Goal: Transaction & Acquisition: Purchase product/service

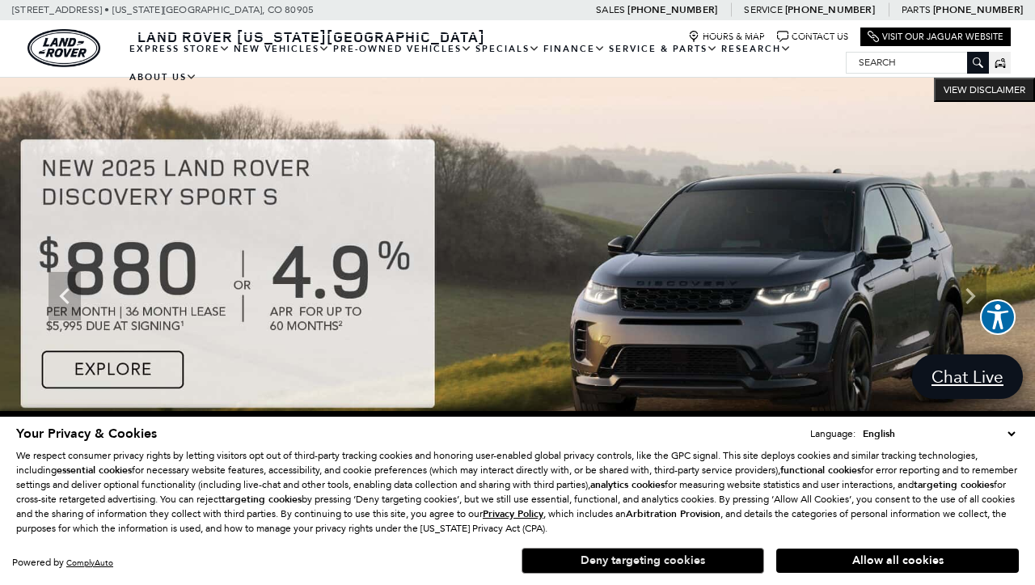
click at [661, 564] on button "Deny targeting cookies" at bounding box center [643, 560] width 243 height 26
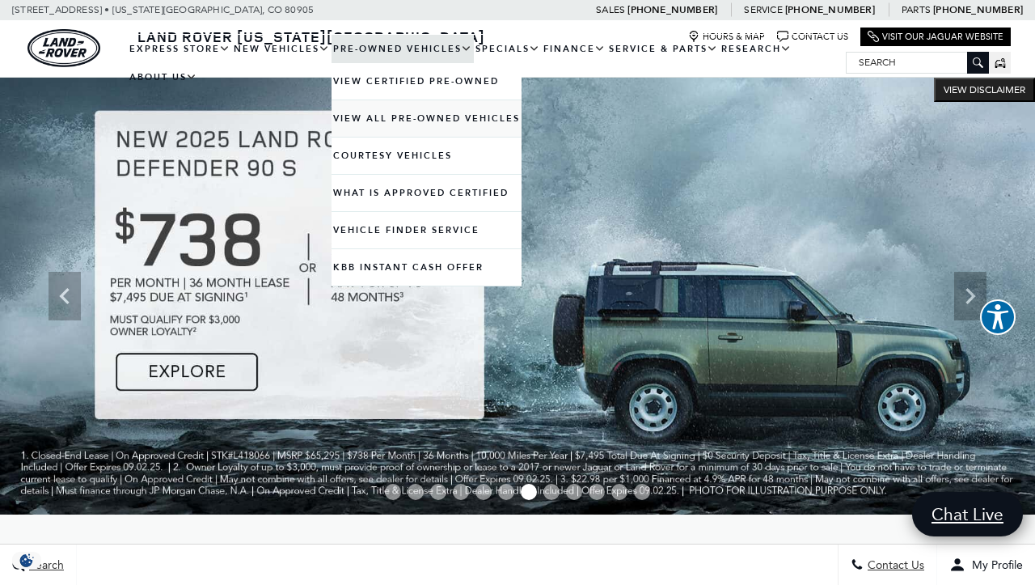
click at [362, 132] on link "View All Pre-Owned Vehicles" at bounding box center [427, 118] width 190 height 36
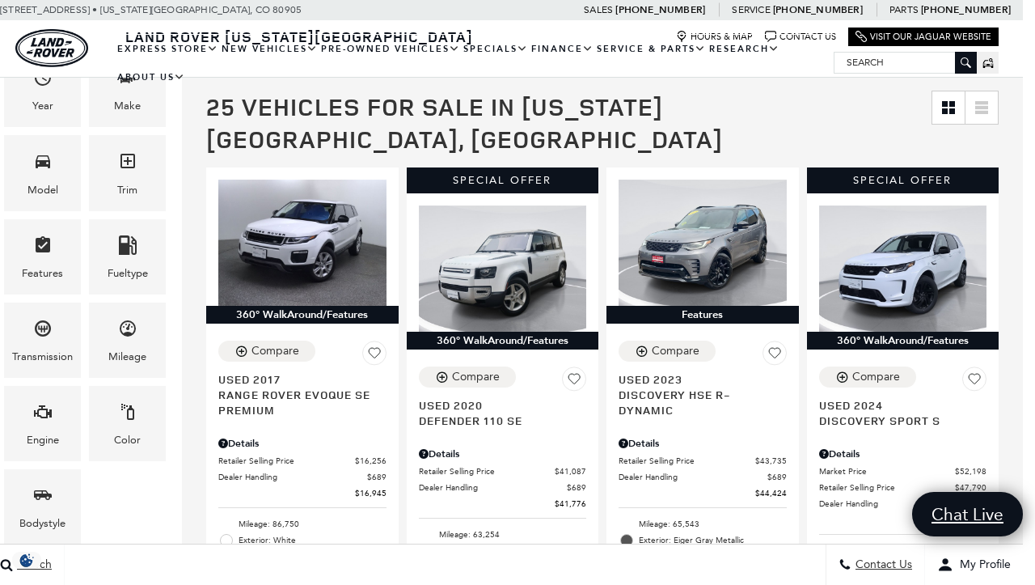
scroll to position [288, 12]
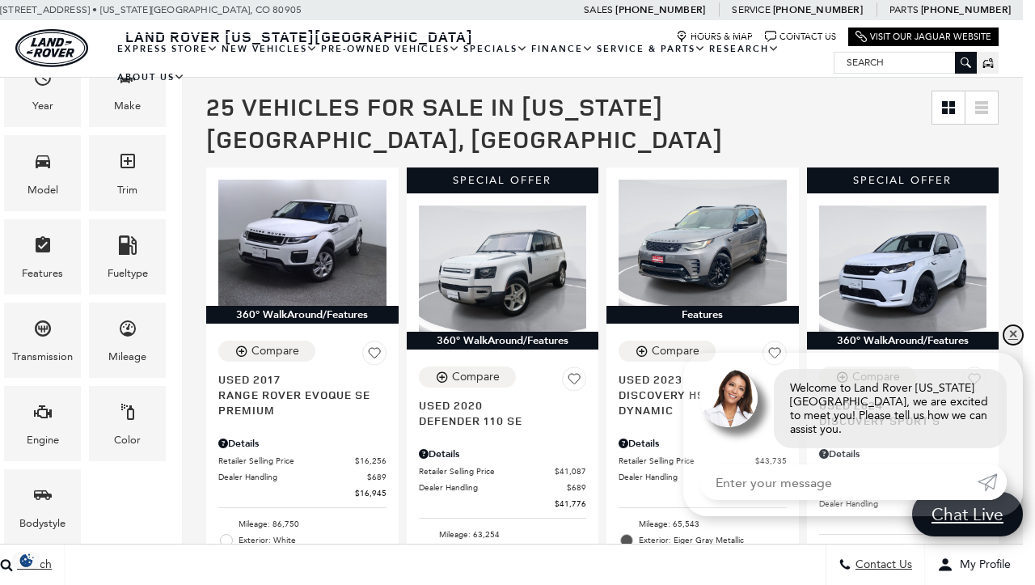
click at [1014, 344] on link "✕" at bounding box center [1012, 334] width 19 height 19
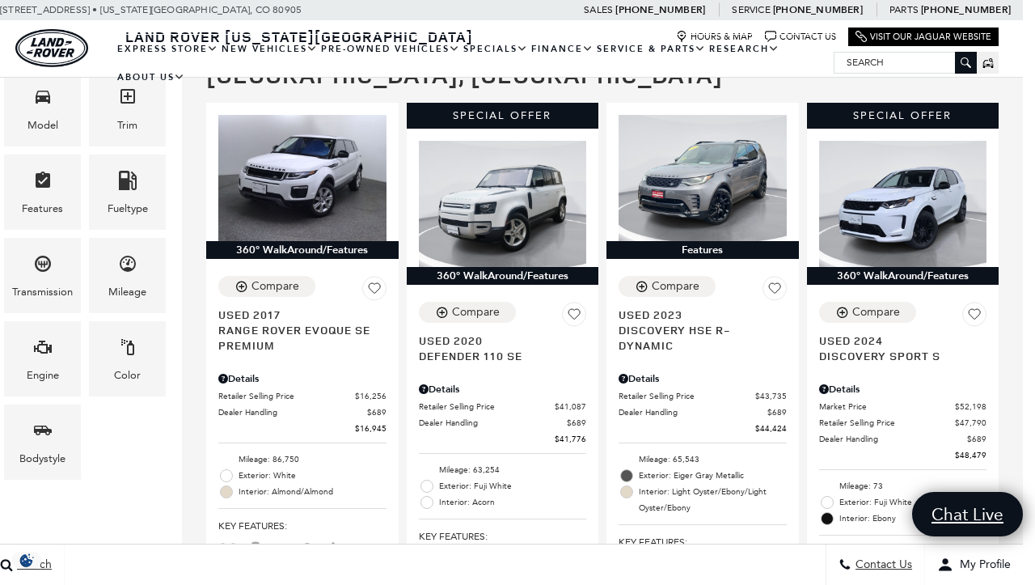
scroll to position [353, 12]
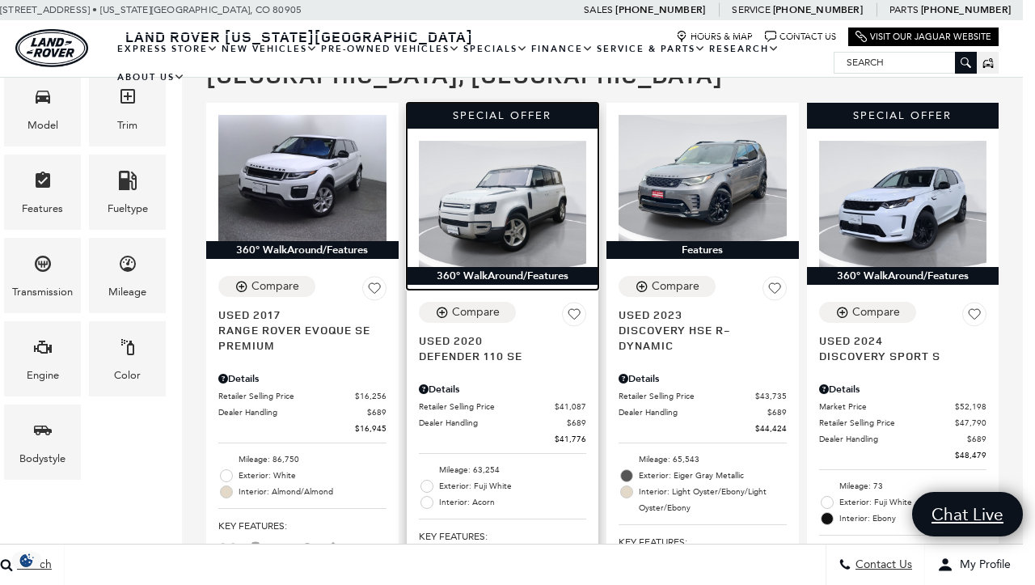
click at [494, 178] on img at bounding box center [503, 204] width 168 height 126
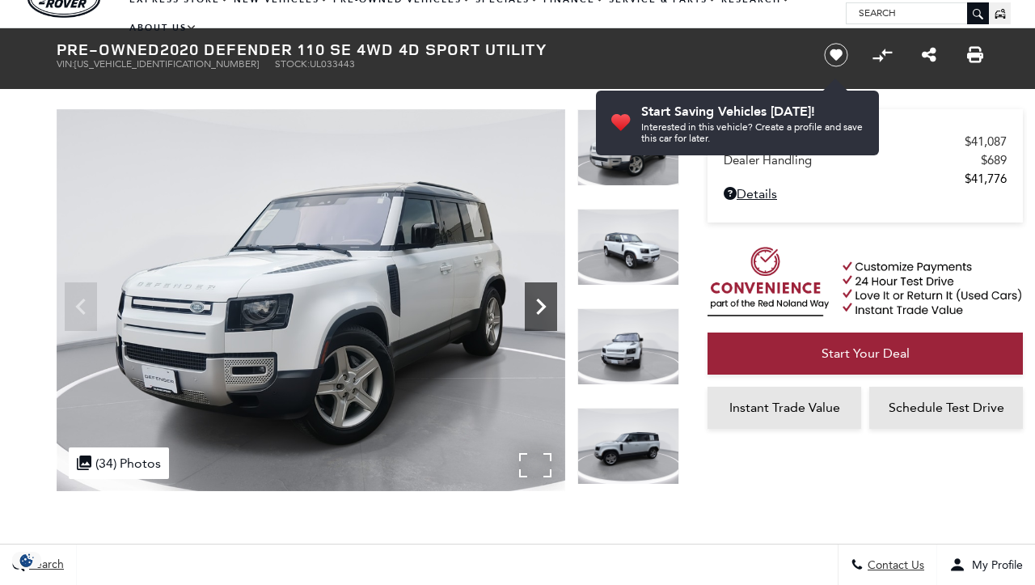
scroll to position [51, 0]
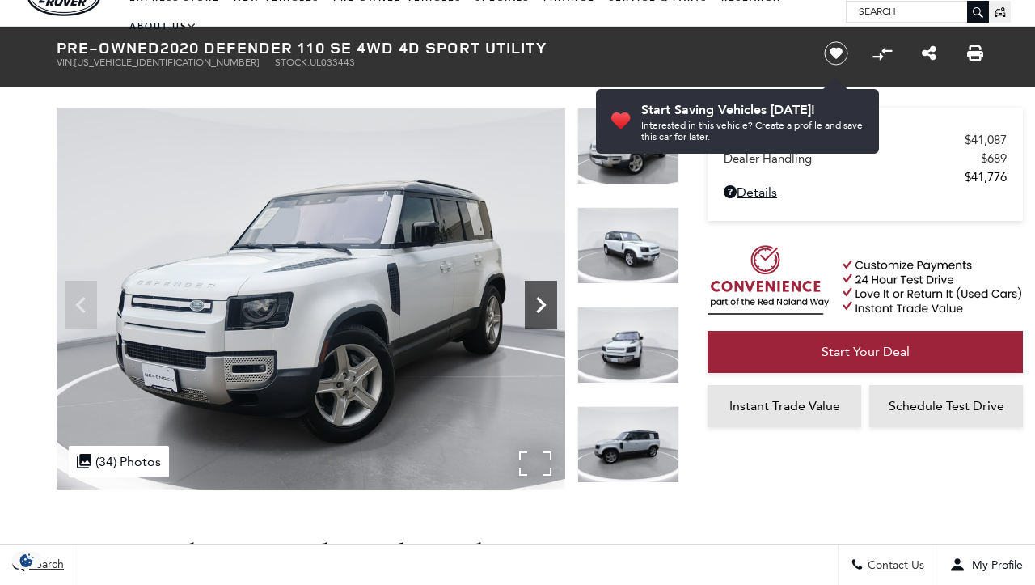
click at [537, 309] on icon "Next" at bounding box center [541, 305] width 32 height 32
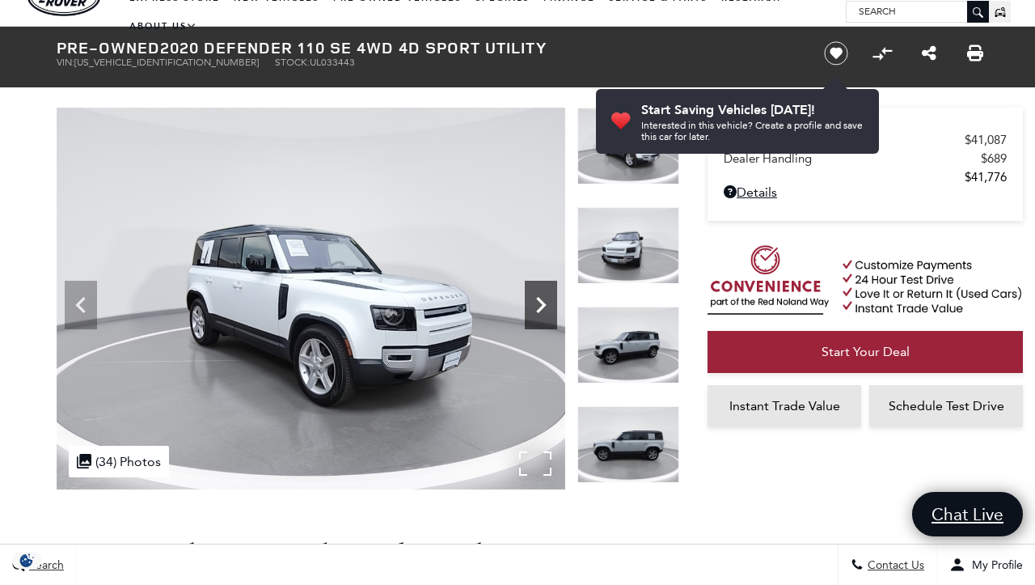
click at [537, 309] on icon "Next" at bounding box center [541, 305] width 32 height 32
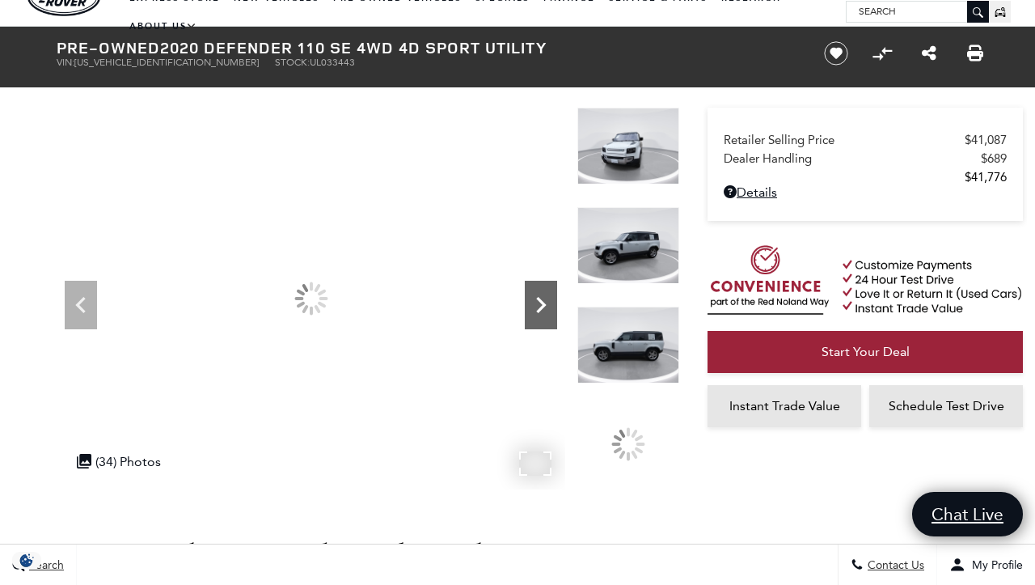
scroll to position [0, 0]
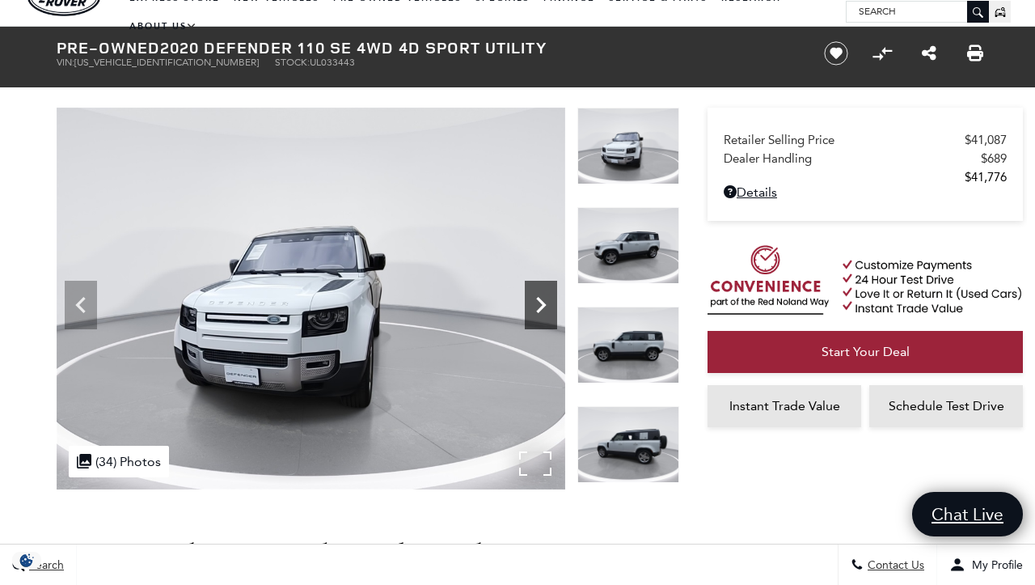
click at [537, 309] on icon "Next" at bounding box center [541, 305] width 32 height 32
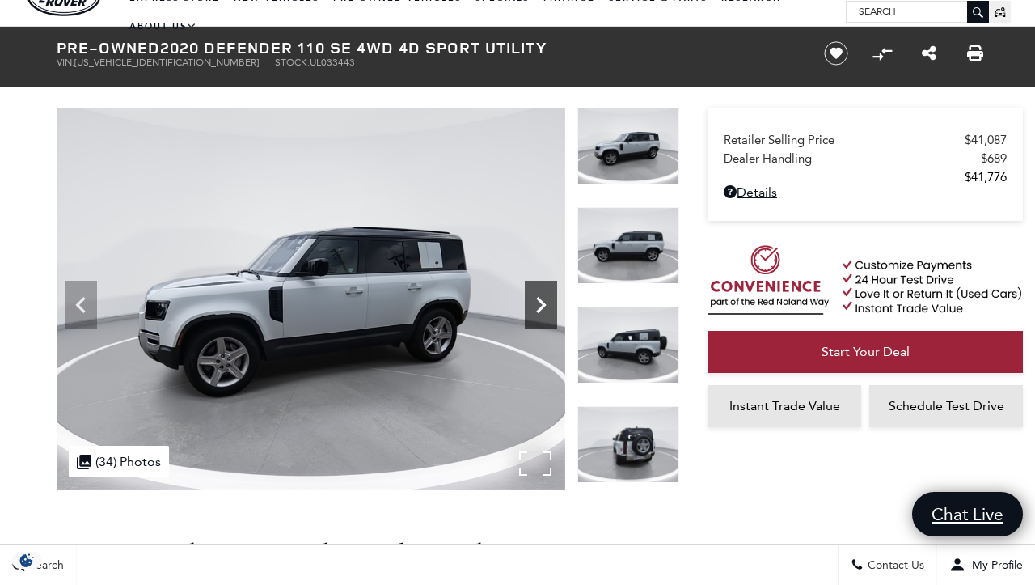
click at [537, 309] on icon "Next" at bounding box center [541, 305] width 32 height 32
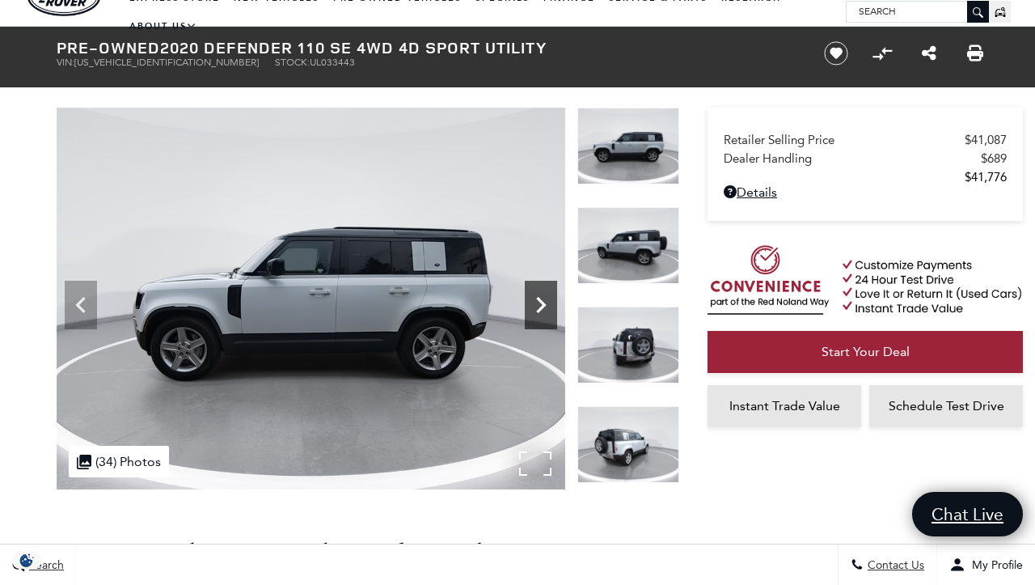
click at [537, 309] on icon "Next" at bounding box center [541, 305] width 32 height 32
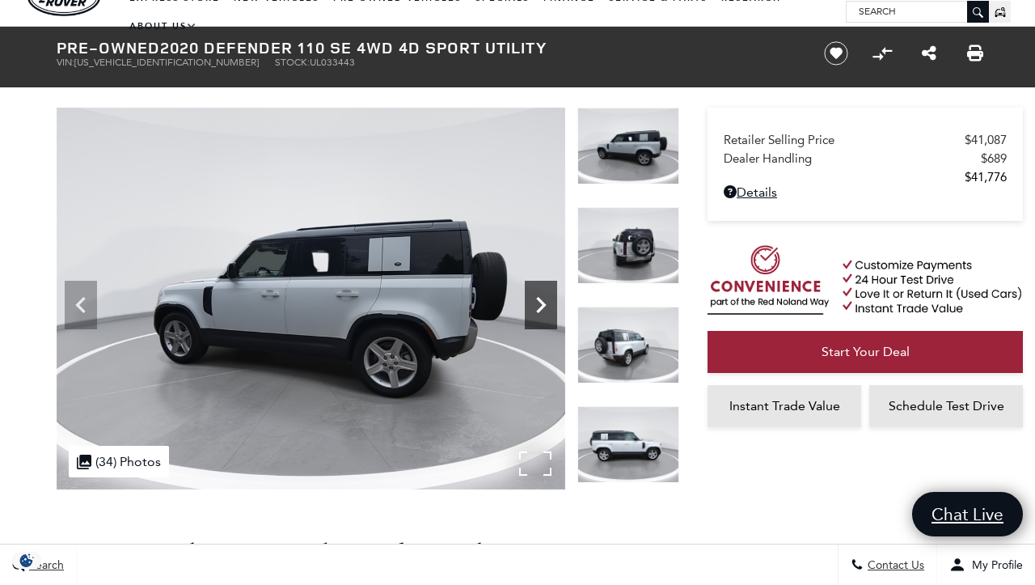
click at [537, 309] on icon "Next" at bounding box center [541, 305] width 32 height 32
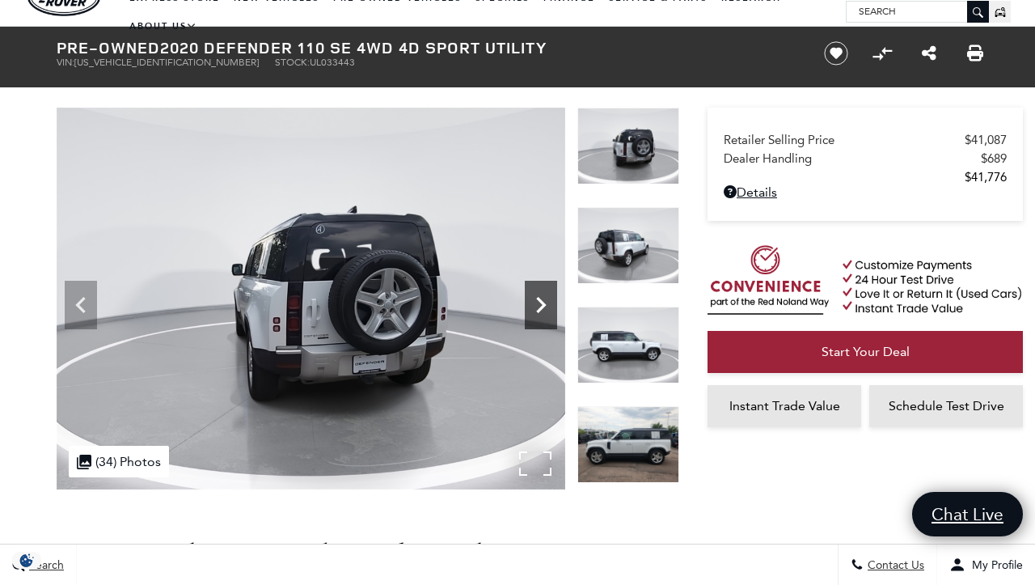
click at [537, 309] on icon "Next" at bounding box center [541, 305] width 32 height 32
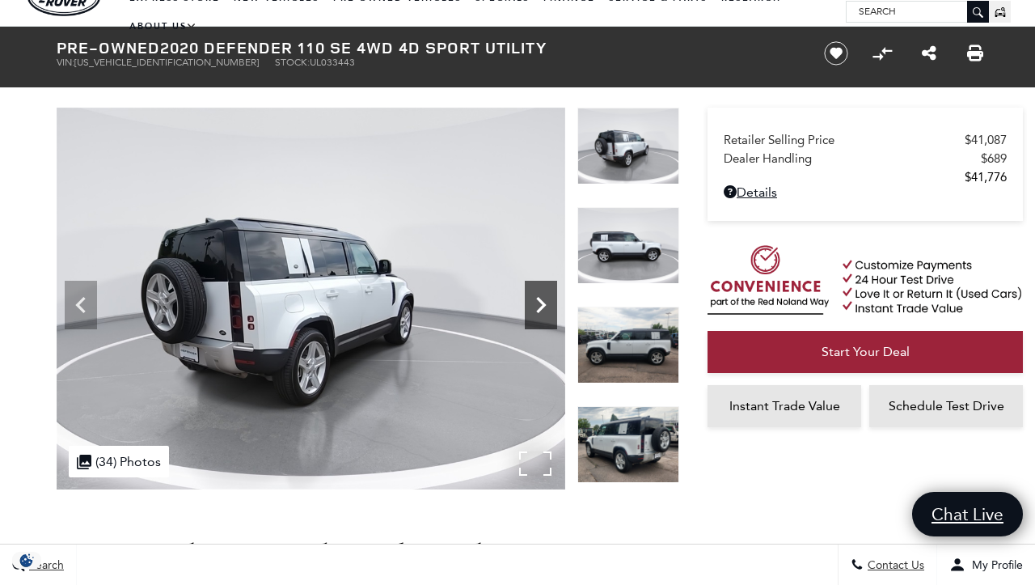
click at [537, 309] on icon "Next" at bounding box center [541, 305] width 32 height 32
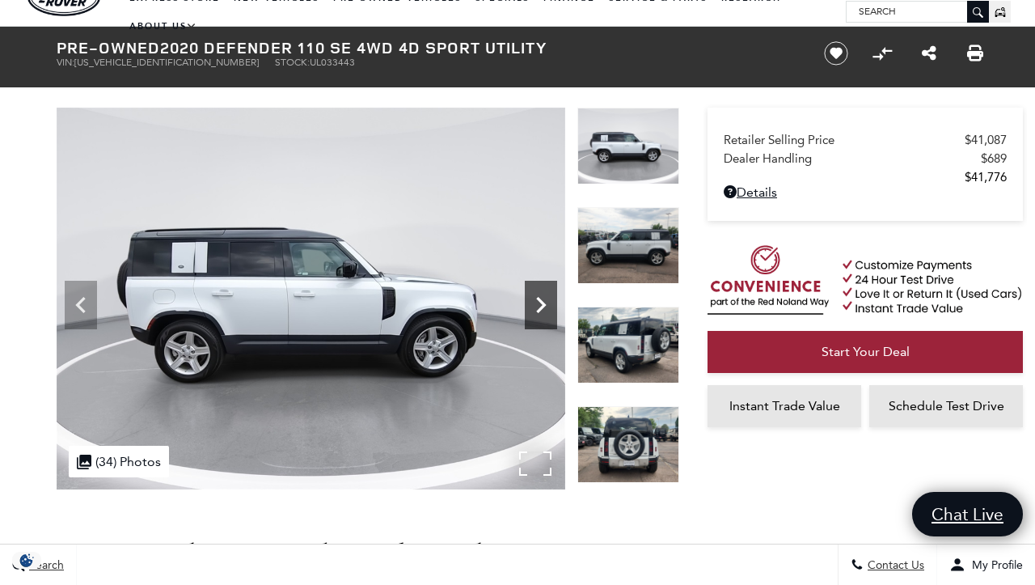
click at [537, 309] on icon "Next" at bounding box center [541, 305] width 32 height 32
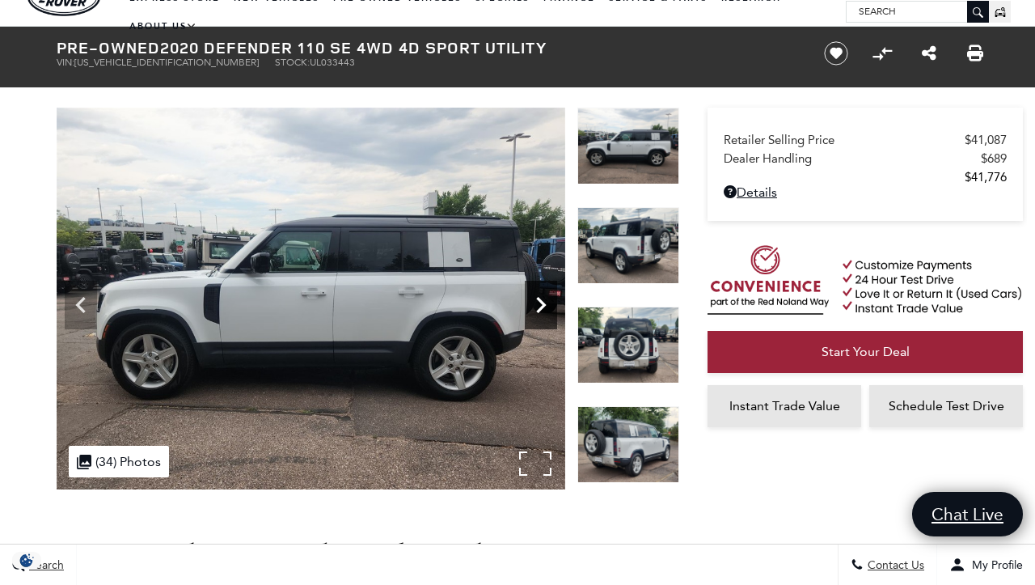
click at [537, 309] on icon "Next" at bounding box center [541, 305] width 32 height 32
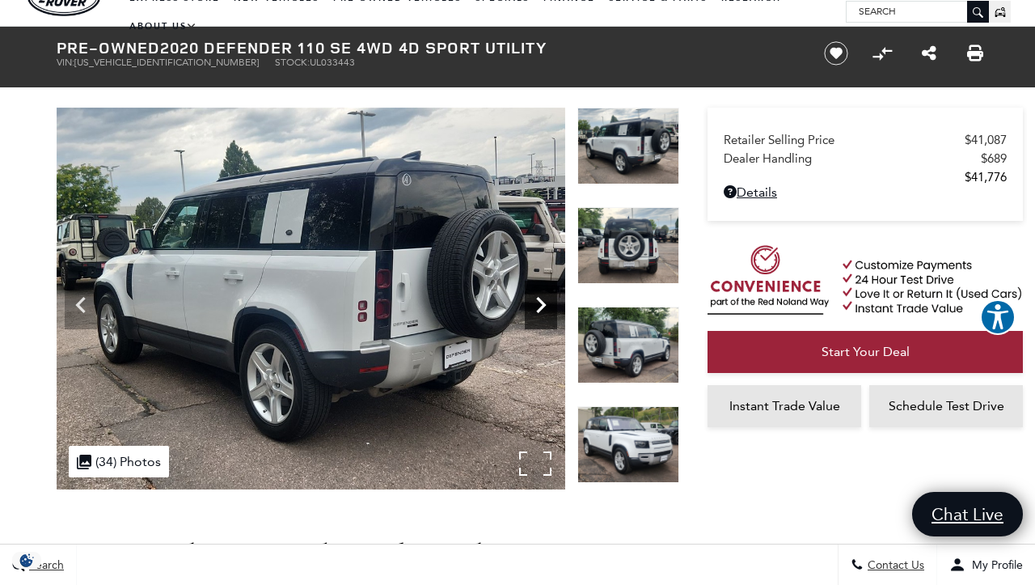
click at [537, 309] on icon "Next" at bounding box center [541, 305] width 32 height 32
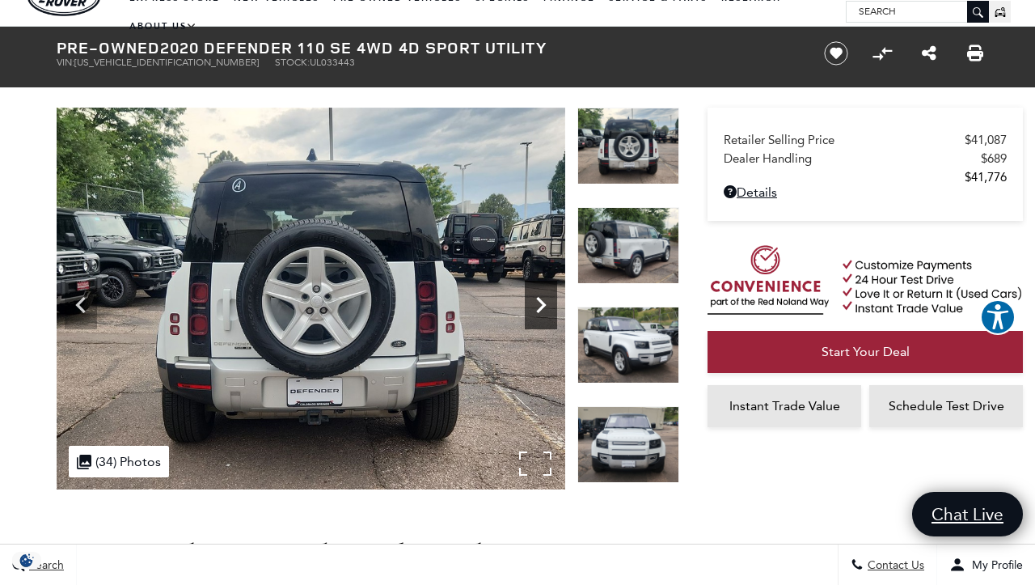
click at [537, 309] on icon "Next" at bounding box center [541, 305] width 32 height 32
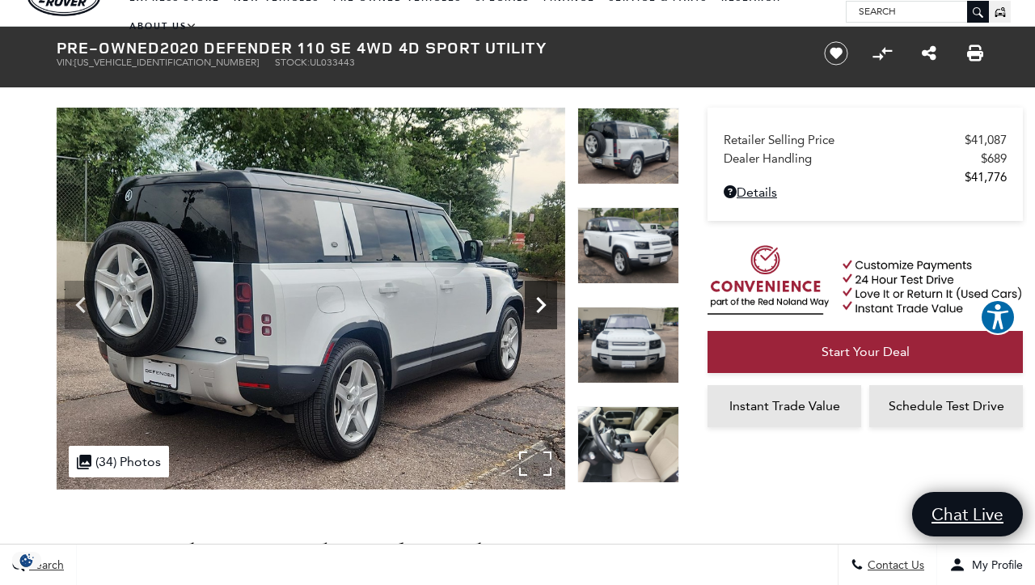
click at [537, 309] on icon "Next" at bounding box center [541, 305] width 32 height 32
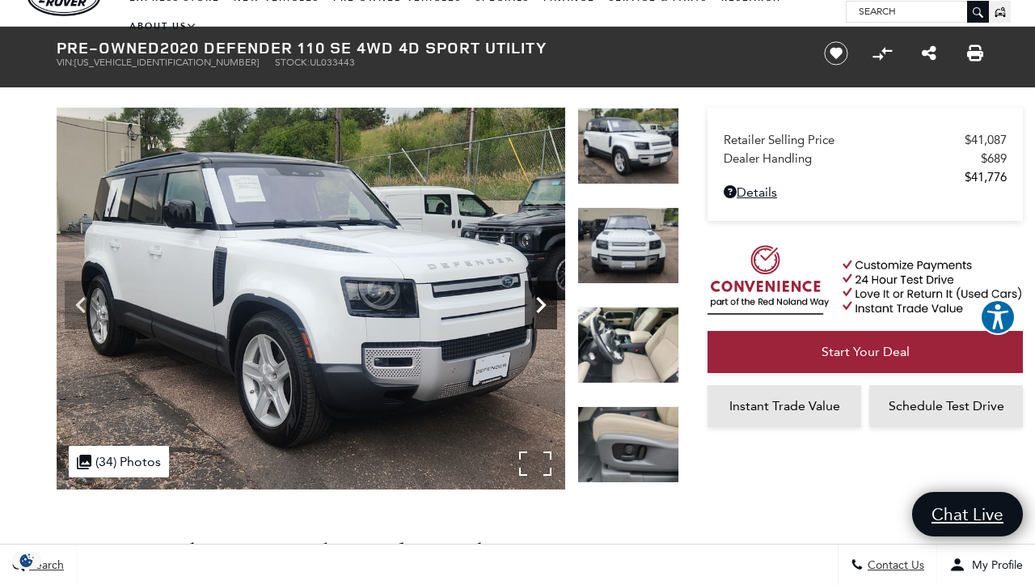
click at [537, 309] on icon "Next" at bounding box center [541, 305] width 32 height 32
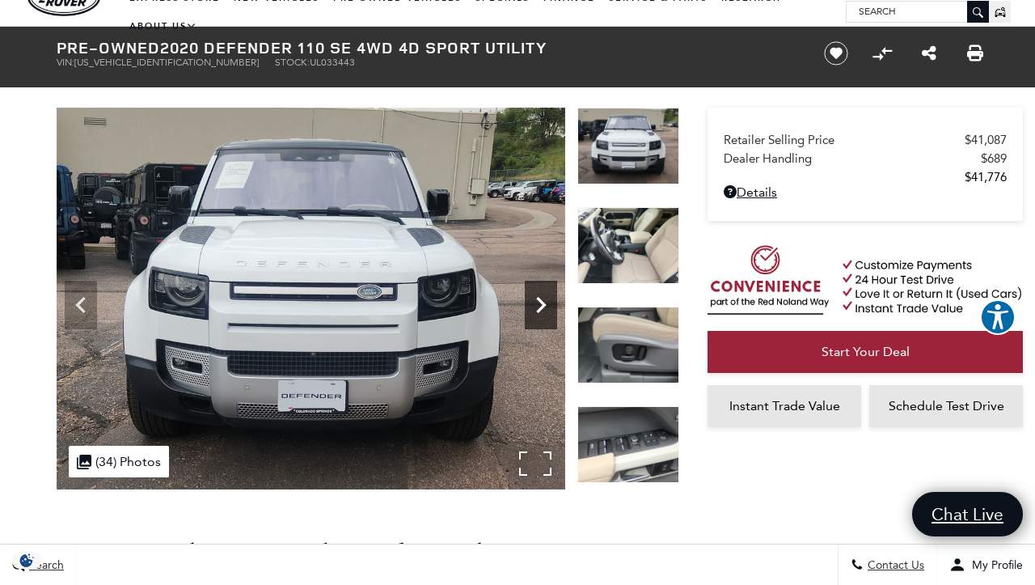
click at [537, 309] on icon "Next" at bounding box center [541, 305] width 32 height 32
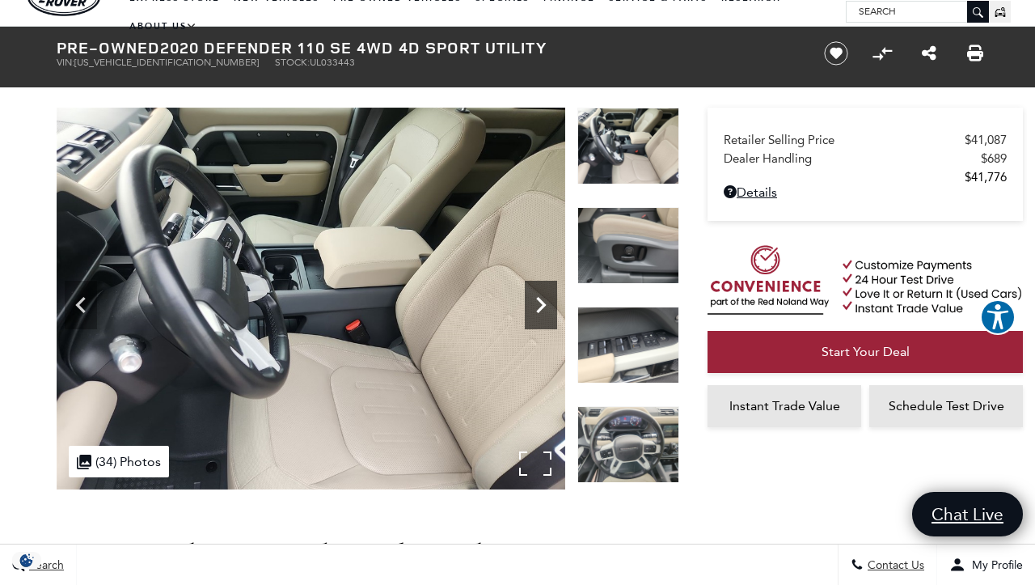
click at [537, 309] on icon "Next" at bounding box center [541, 305] width 32 height 32
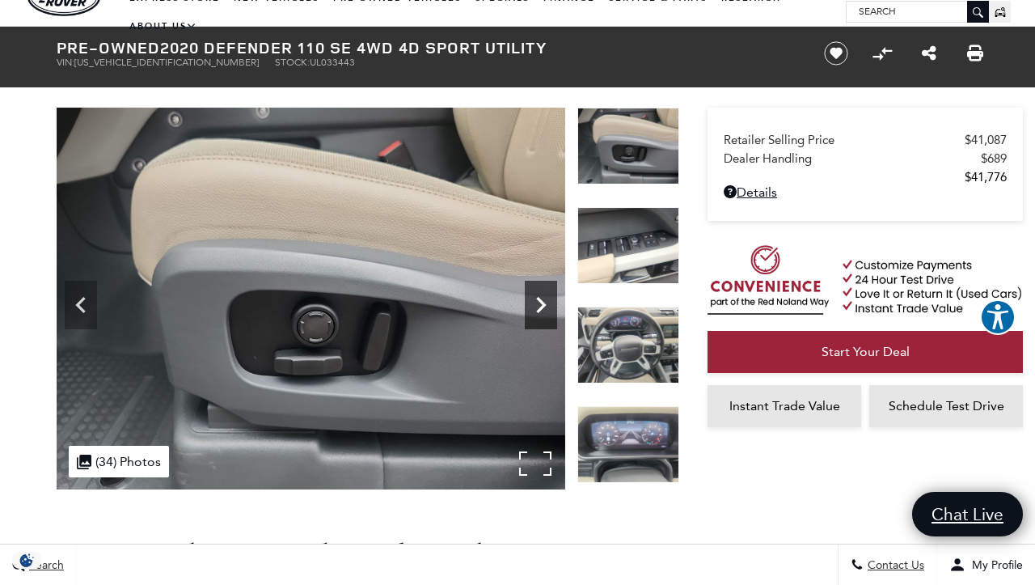
click at [537, 309] on icon "Next" at bounding box center [541, 305] width 32 height 32
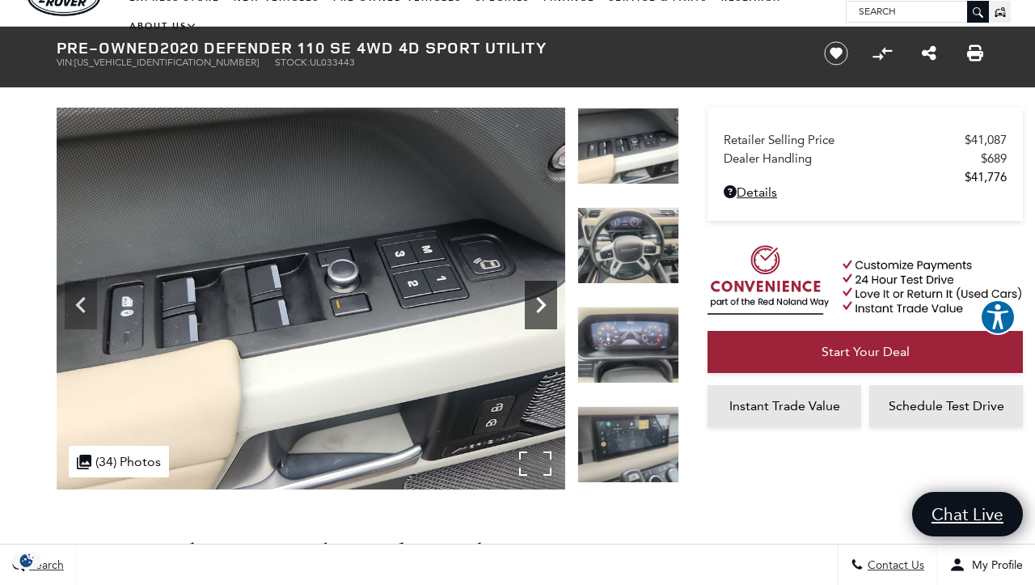
click at [537, 309] on icon "Next" at bounding box center [541, 305] width 32 height 32
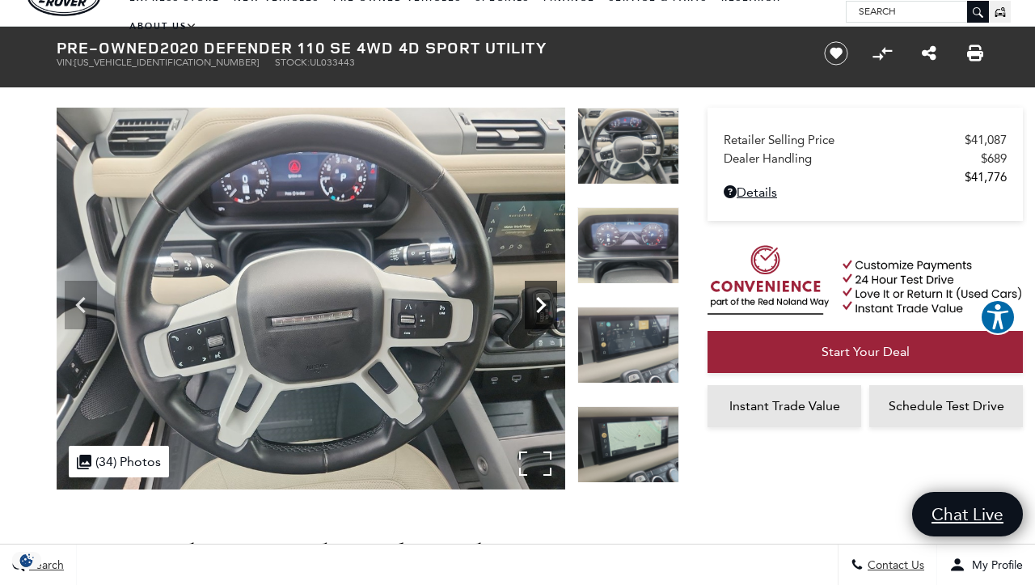
click at [537, 309] on icon "Next" at bounding box center [541, 305] width 32 height 32
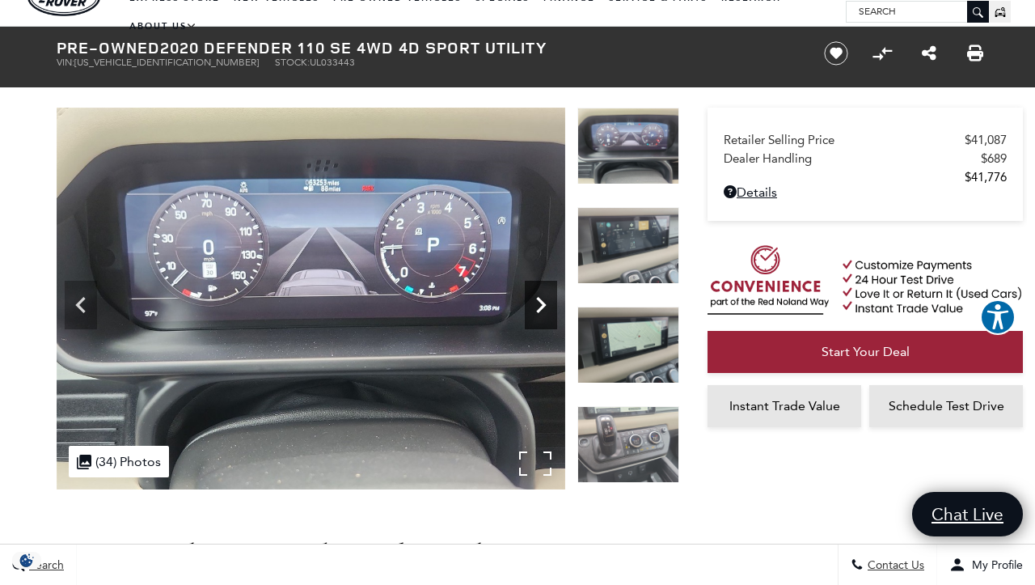
click at [537, 309] on icon "Next" at bounding box center [541, 305] width 32 height 32
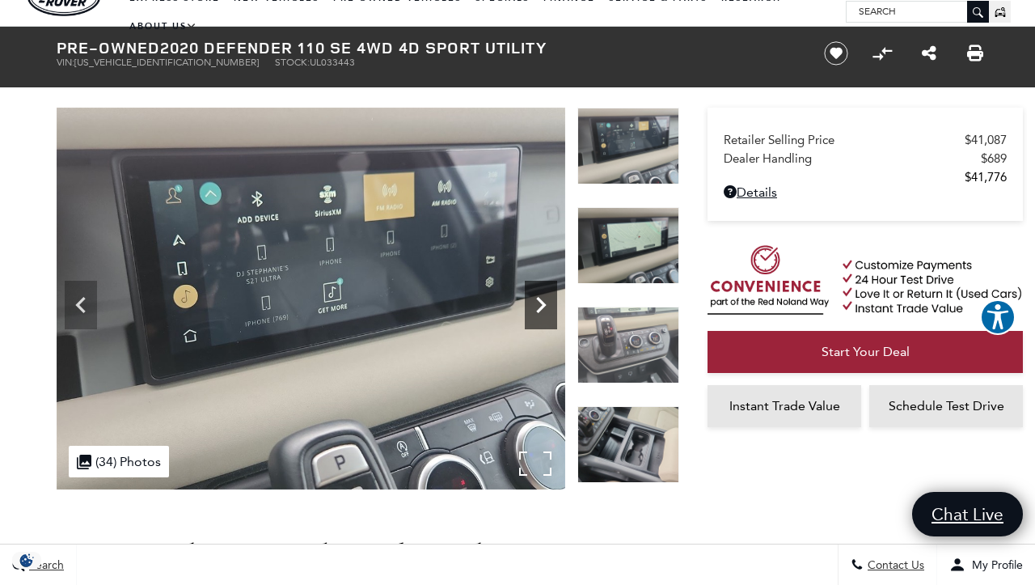
click at [537, 309] on icon "Next" at bounding box center [541, 305] width 32 height 32
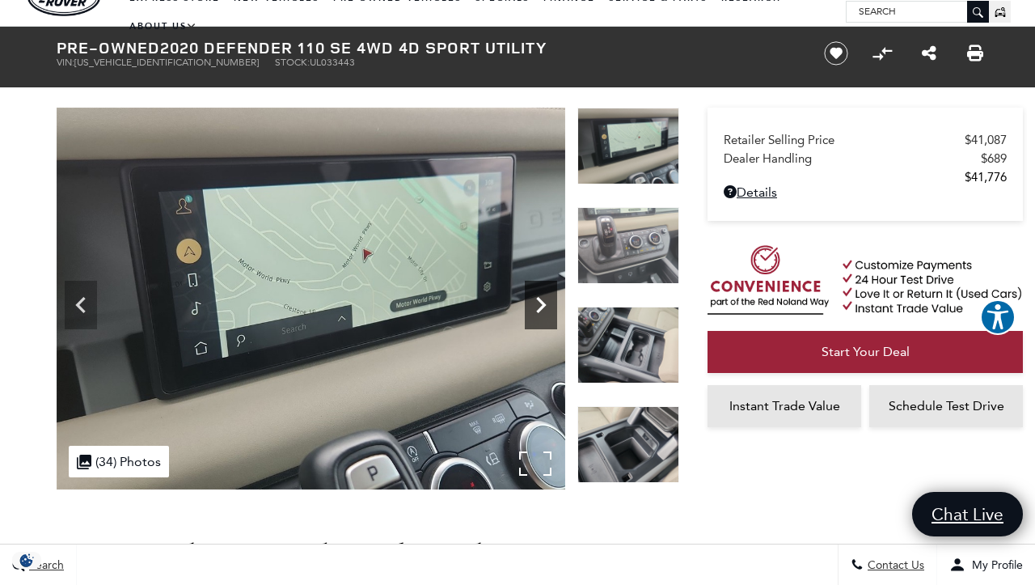
click at [537, 309] on icon "Next" at bounding box center [541, 305] width 32 height 32
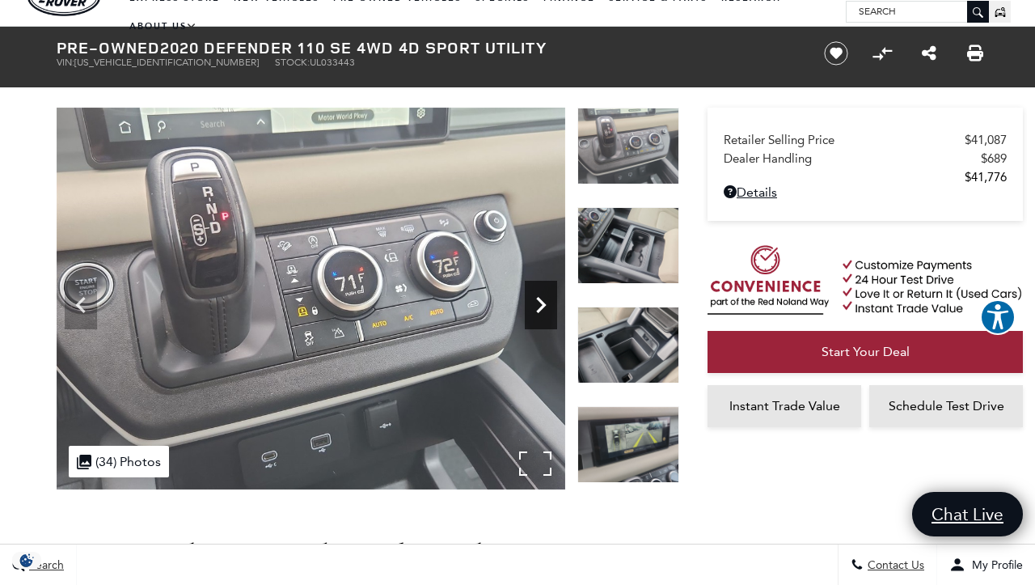
click at [537, 309] on icon "Next" at bounding box center [541, 305] width 32 height 32
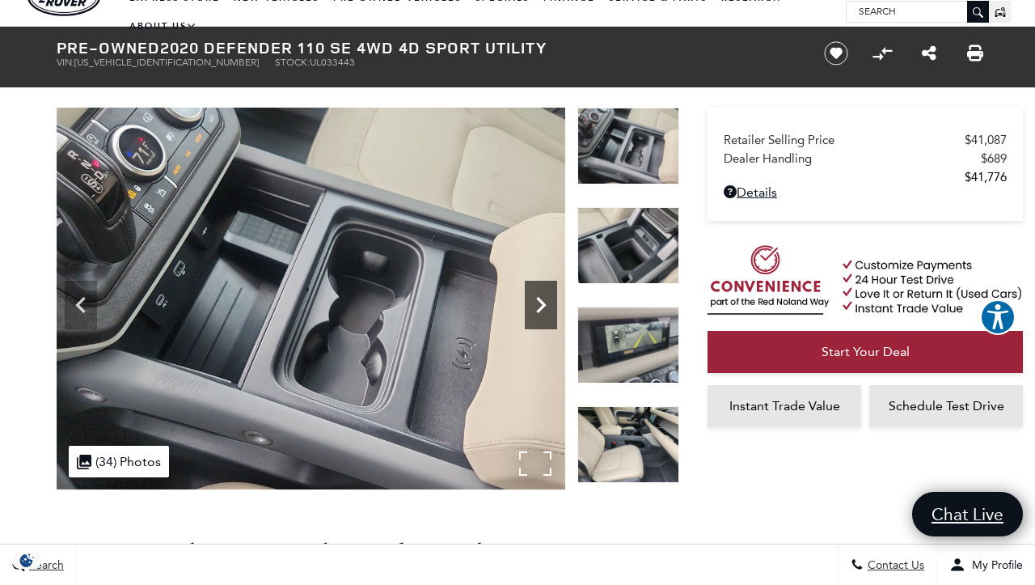
click at [537, 309] on icon "Next" at bounding box center [541, 305] width 32 height 32
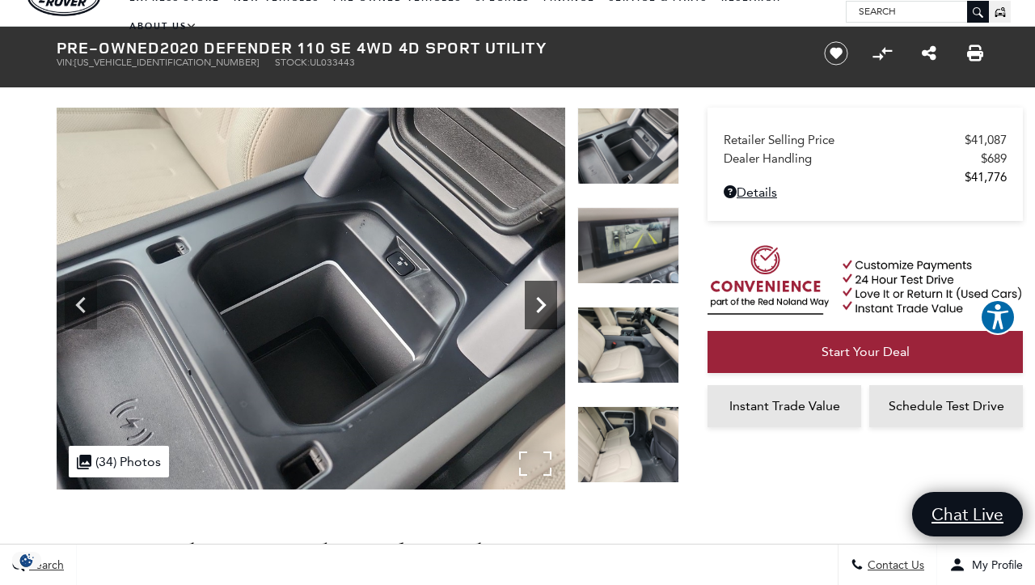
click at [537, 309] on icon "Next" at bounding box center [541, 305] width 32 height 32
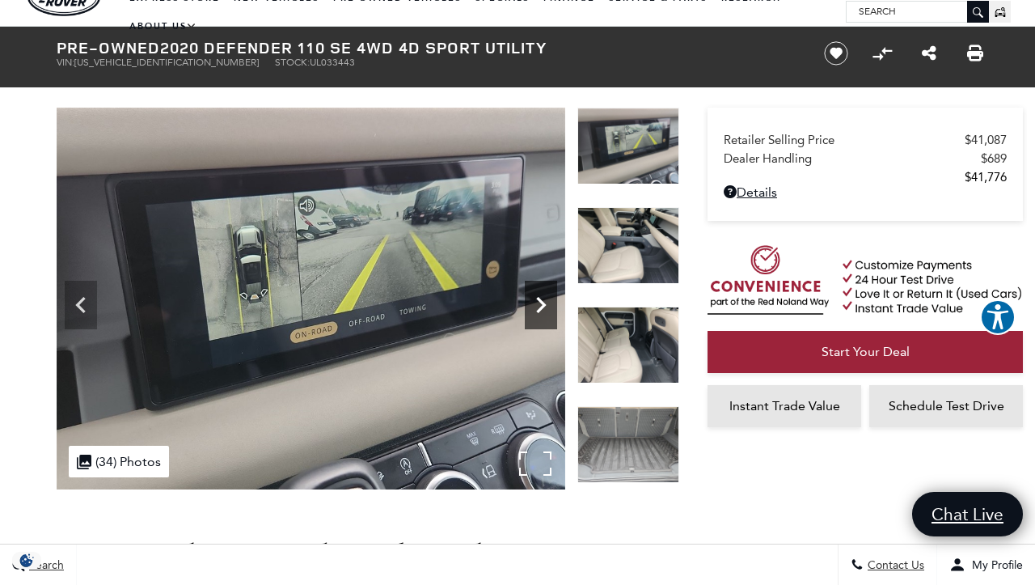
click at [537, 309] on icon "Next" at bounding box center [541, 305] width 32 height 32
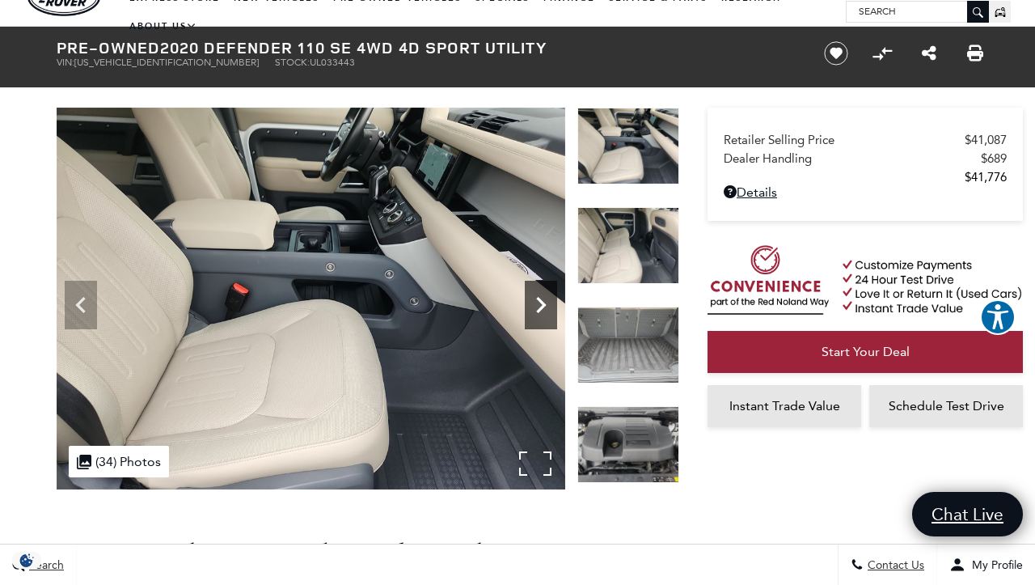
click at [537, 309] on icon "Next" at bounding box center [541, 305] width 32 height 32
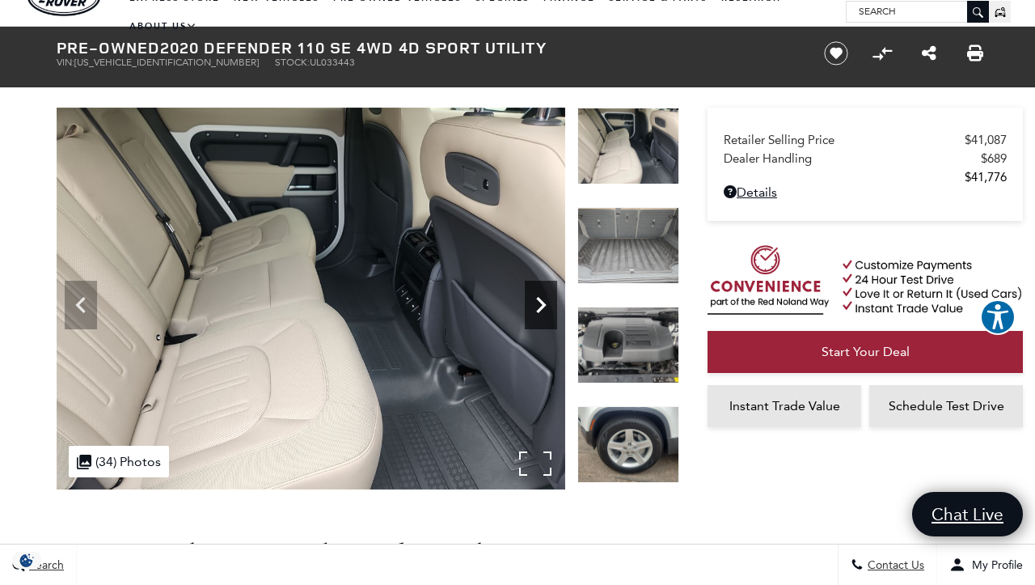
click at [537, 309] on icon "Next" at bounding box center [541, 305] width 32 height 32
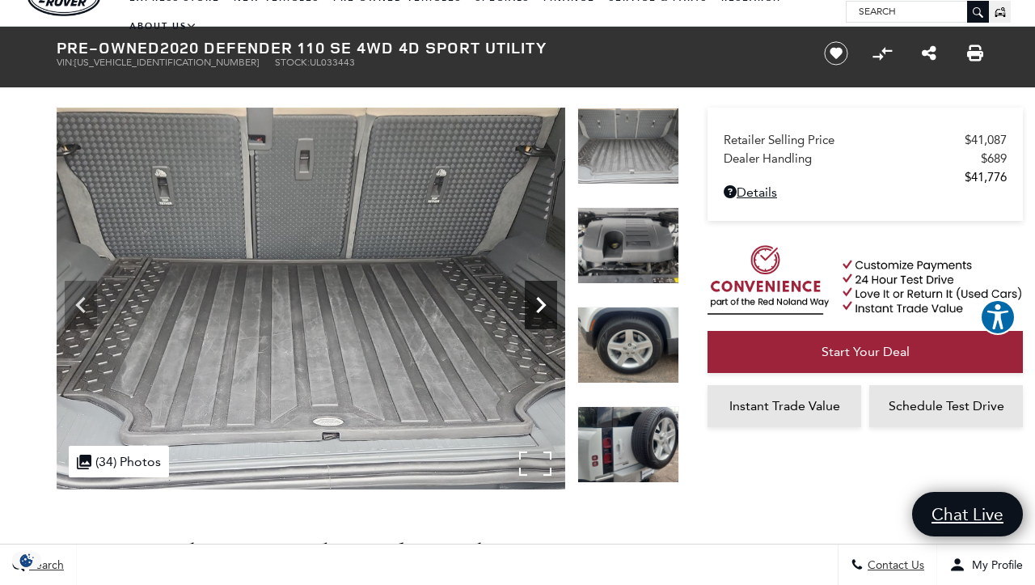
click at [537, 309] on icon "Next" at bounding box center [541, 305] width 32 height 32
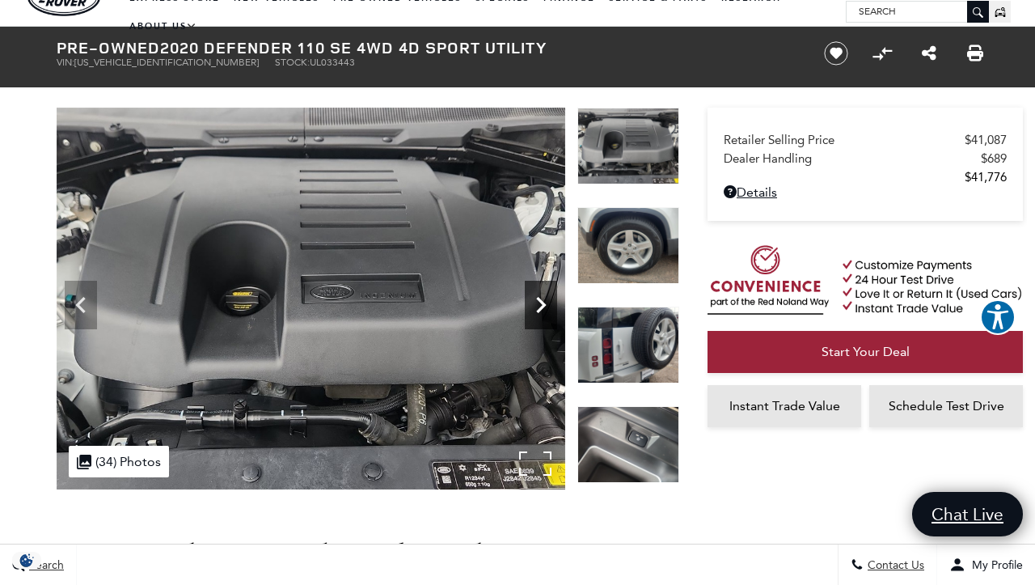
click at [537, 309] on icon "Next" at bounding box center [541, 305] width 32 height 32
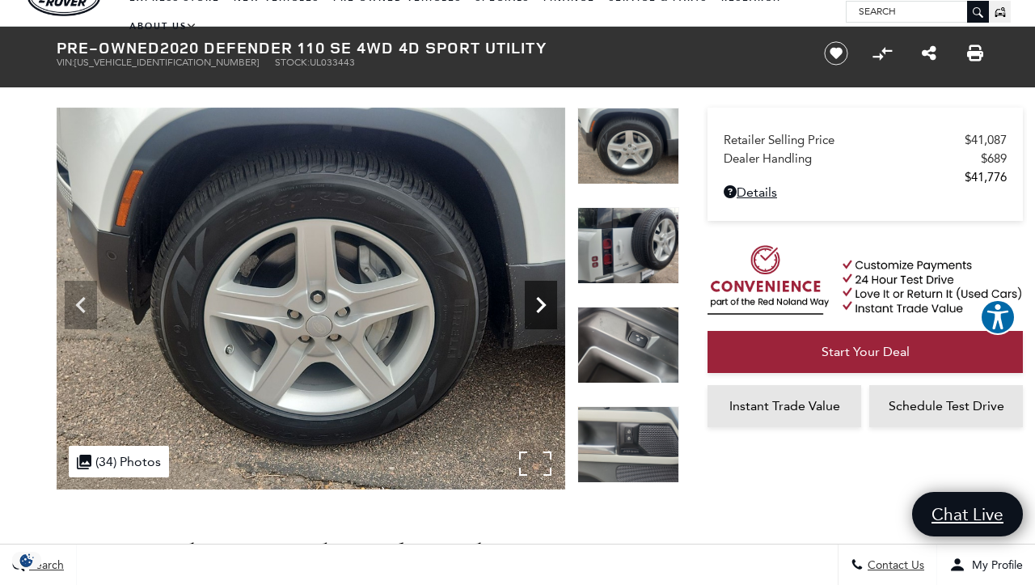
click at [537, 309] on icon "Next" at bounding box center [541, 305] width 32 height 32
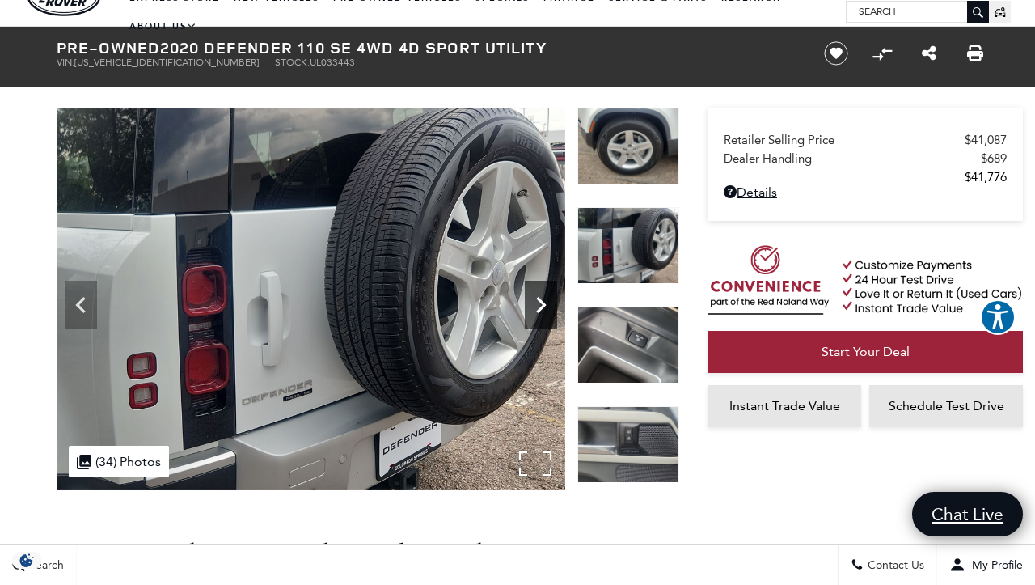
click at [537, 309] on icon "Next" at bounding box center [541, 305] width 32 height 32
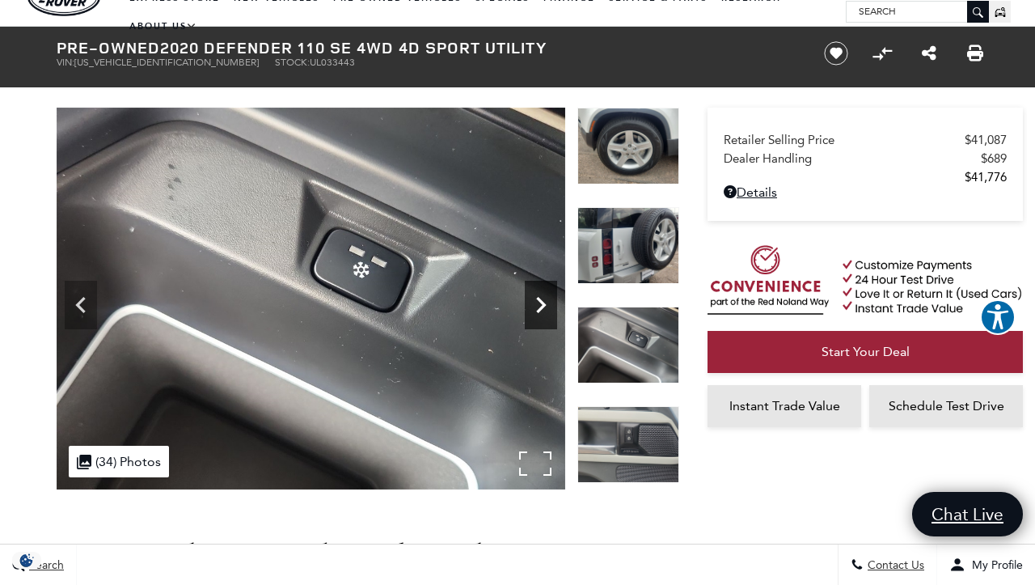
click at [537, 309] on icon "Next" at bounding box center [541, 305] width 32 height 32
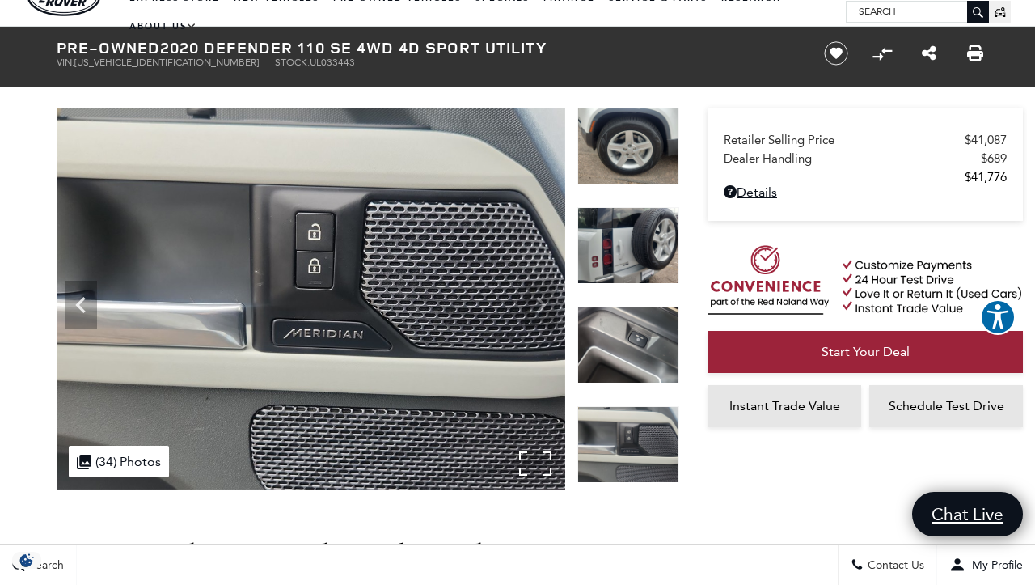
click at [537, 309] on img at bounding box center [311, 299] width 509 height 382
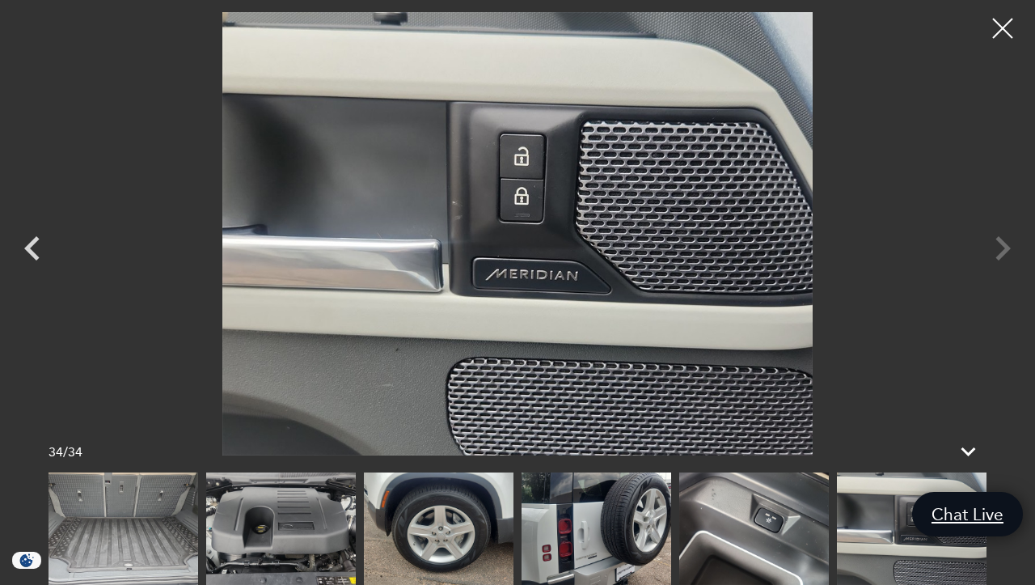
click at [1002, 240] on div at bounding box center [517, 233] width 1035 height 443
click at [1004, 19] on div at bounding box center [1003, 28] width 43 height 43
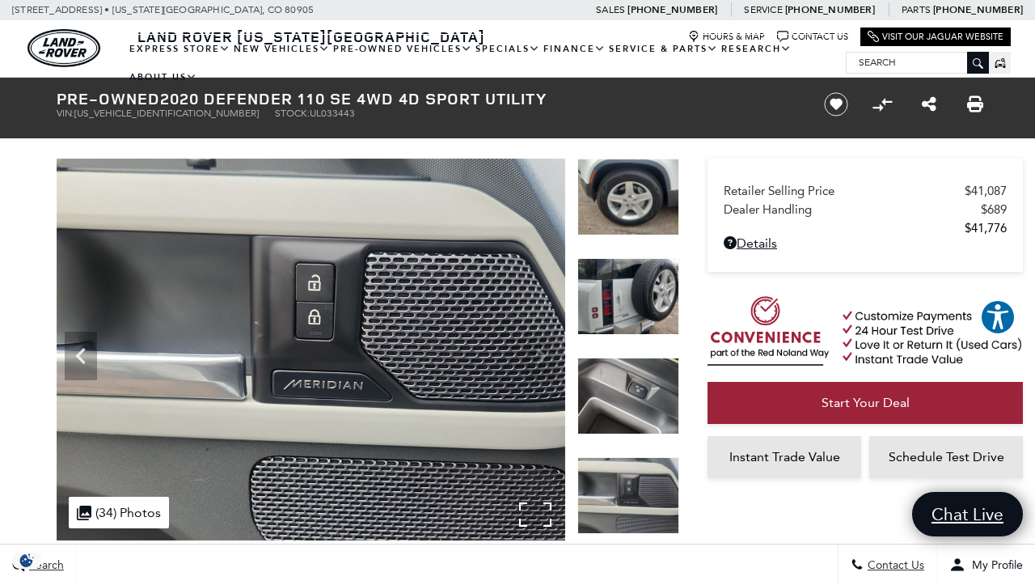
click at [540, 514] on img at bounding box center [311, 349] width 509 height 382
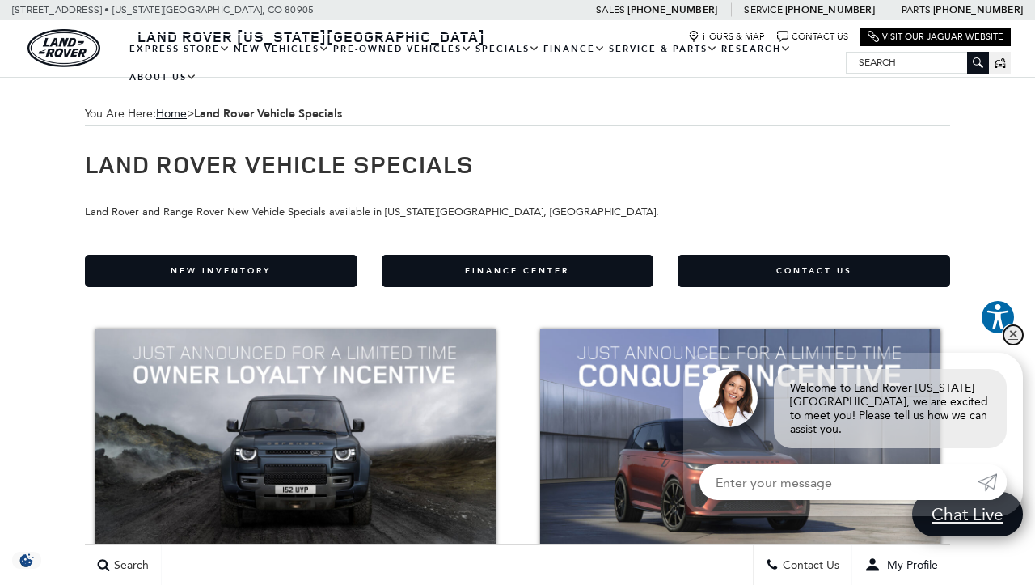
click at [1013, 343] on link "✕" at bounding box center [1012, 334] width 19 height 19
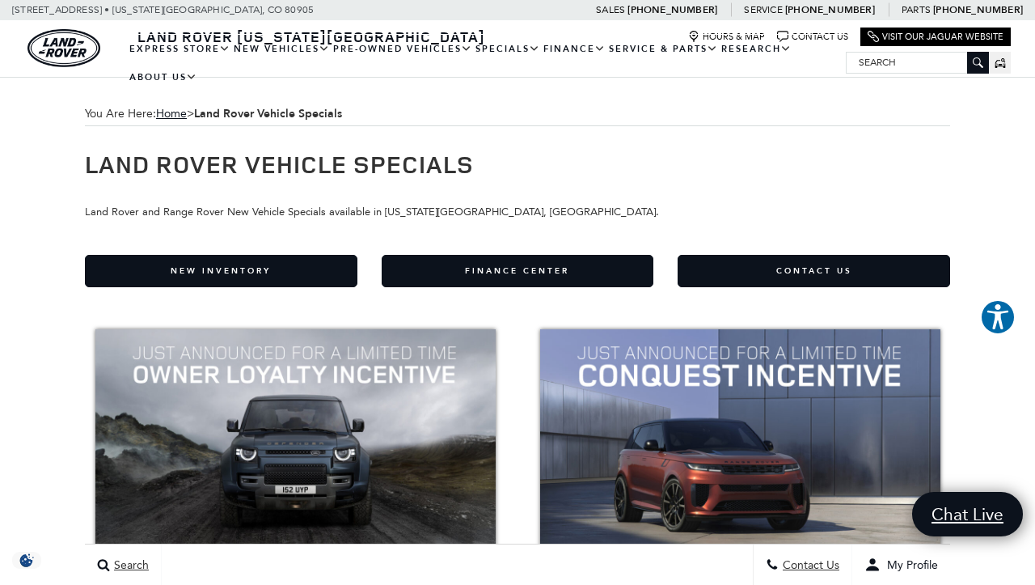
scroll to position [1, 0]
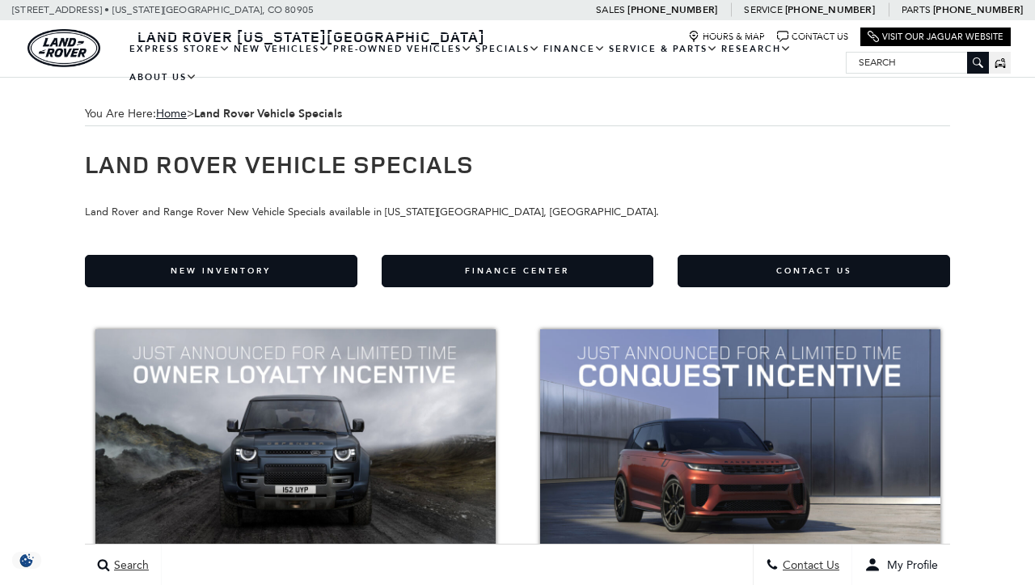
scroll to position [272, 0]
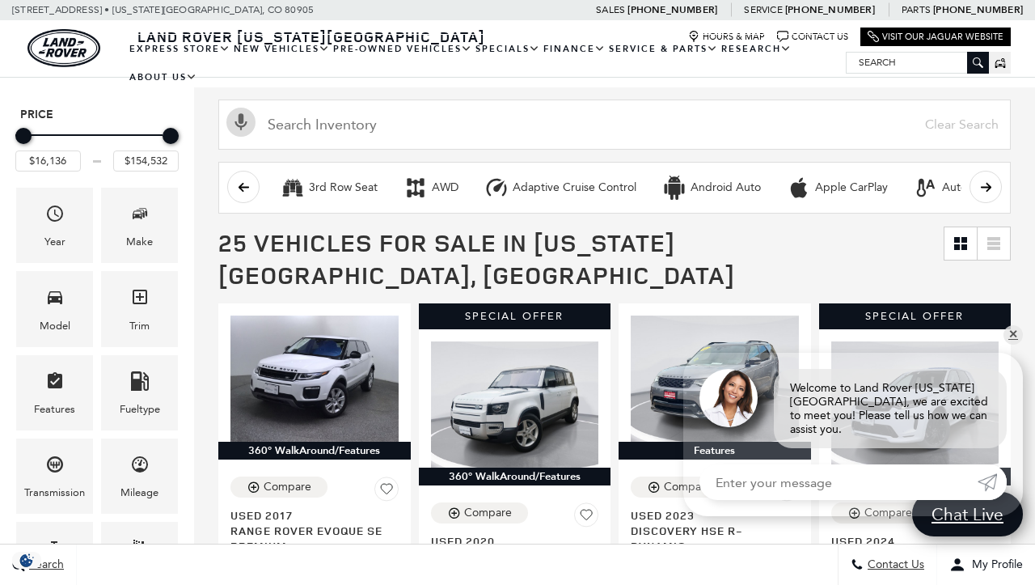
scroll to position [200, 0]
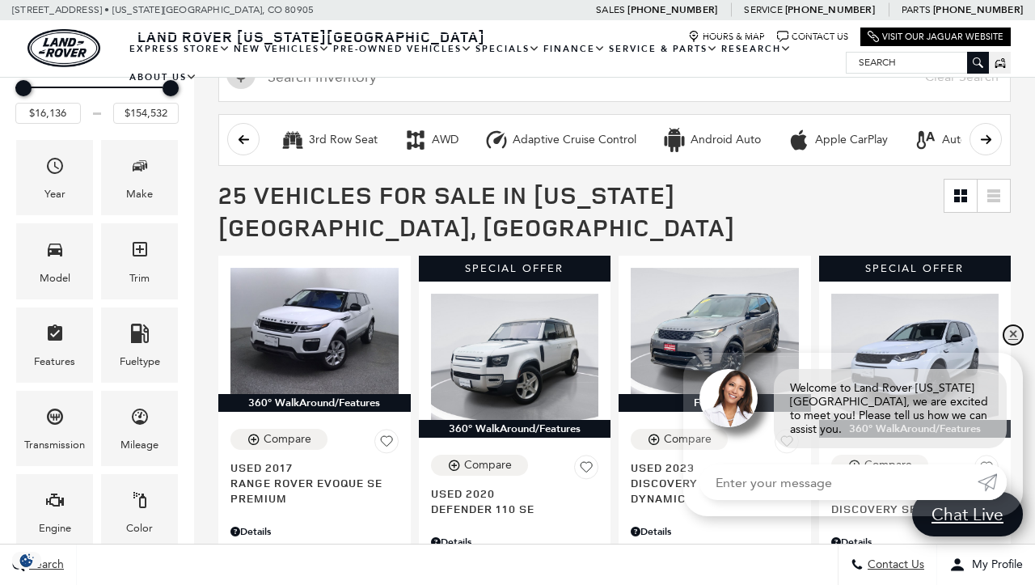
click at [1016, 342] on link "✕" at bounding box center [1012, 334] width 19 height 19
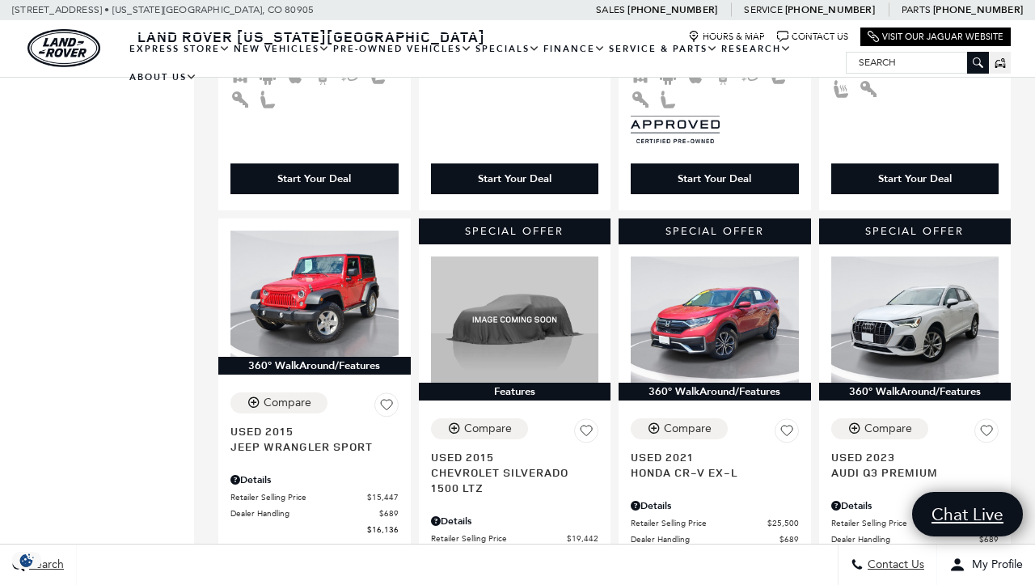
scroll to position [2077, 0]
